Goal: Information Seeking & Learning: Understand process/instructions

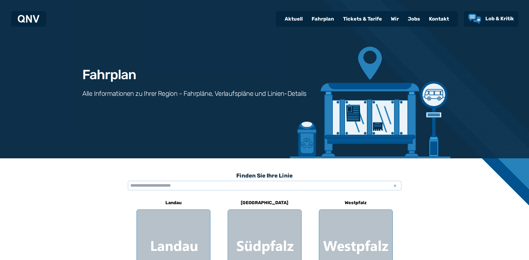
scroll to position [181, 0]
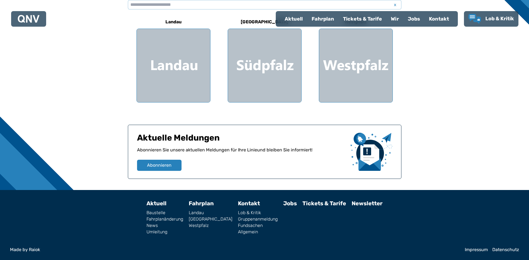
click at [203, 220] on link "[GEOGRAPHIC_DATA]" at bounding box center [211, 219] width 44 height 4
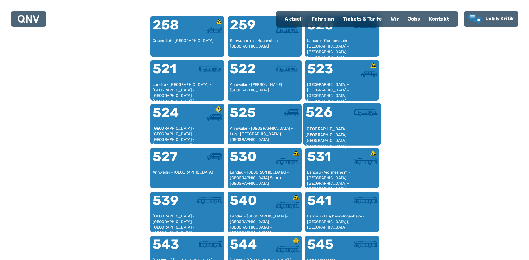
scroll to position [370, 0]
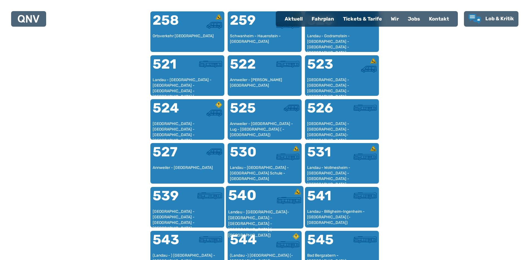
click at [257, 193] on div "540" at bounding box center [246, 198] width 36 height 21
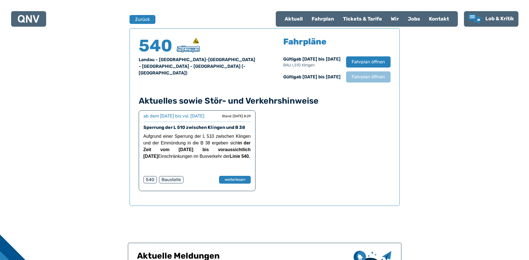
scroll to position [366, 0]
click at [354, 76] on span "Fahrplan öffnen" at bounding box center [368, 76] width 34 height 7
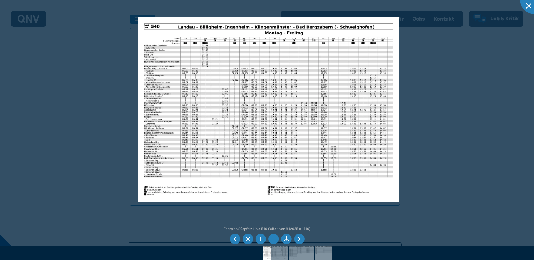
click at [299, 241] on li at bounding box center [299, 239] width 11 height 11
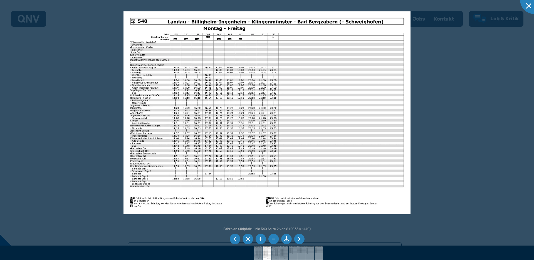
click at [299, 241] on li at bounding box center [299, 239] width 11 height 11
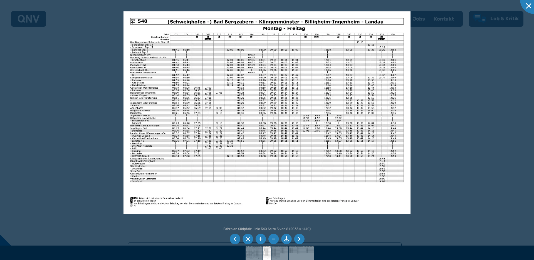
click at [299, 239] on li at bounding box center [299, 239] width 11 height 11
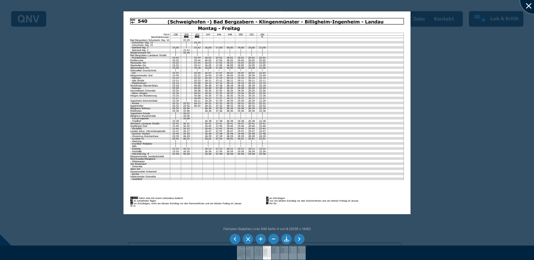
click at [527, 8] on div at bounding box center [534, 0] width 28 height 28
